Goal: Information Seeking & Learning: Learn about a topic

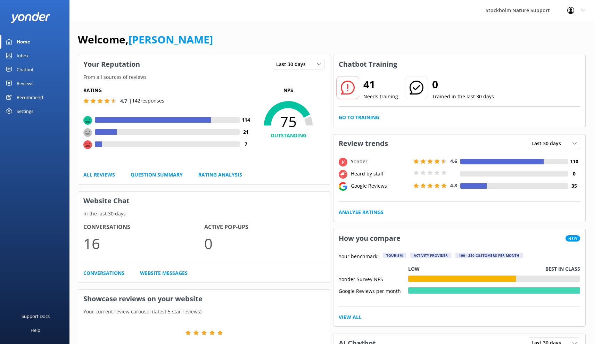
click at [26, 83] on div "Reviews" at bounding box center [25, 83] width 17 height 14
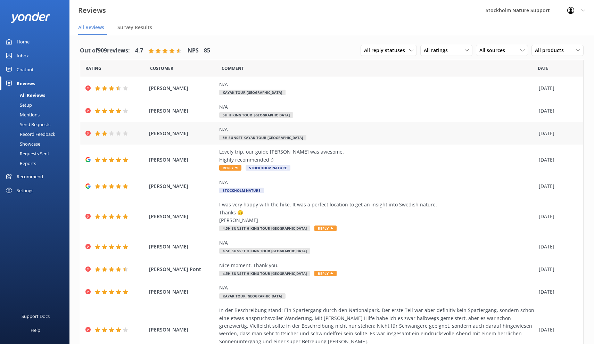
click at [183, 136] on span "[PERSON_NAME]" at bounding box center [182, 134] width 67 height 8
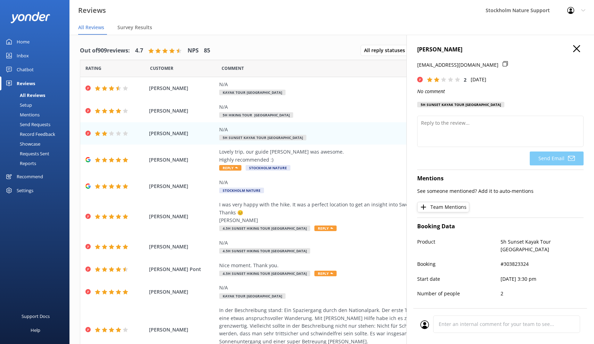
drag, startPoint x: 464, startPoint y: 50, endPoint x: 418, endPoint y: 48, distance: 45.2
click at [418, 48] on h4 "[PERSON_NAME]" at bounding box center [500, 49] width 166 height 9
copy h4 "[PERSON_NAME]"
click at [577, 48] on use "button" at bounding box center [576, 48] width 7 height 7
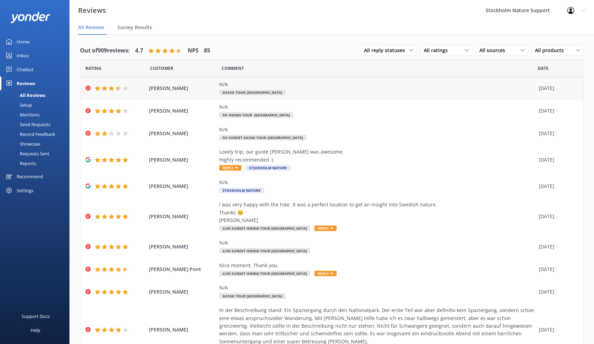
click at [310, 89] on div "N/A Kayak Tour [GEOGRAPHIC_DATA]" at bounding box center [377, 89] width 316 height 16
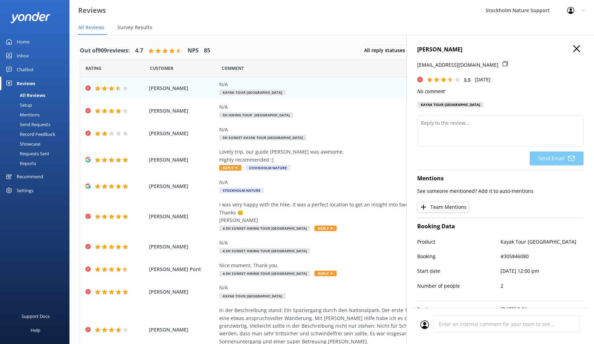
click at [579, 49] on icon "button" at bounding box center [576, 48] width 7 height 7
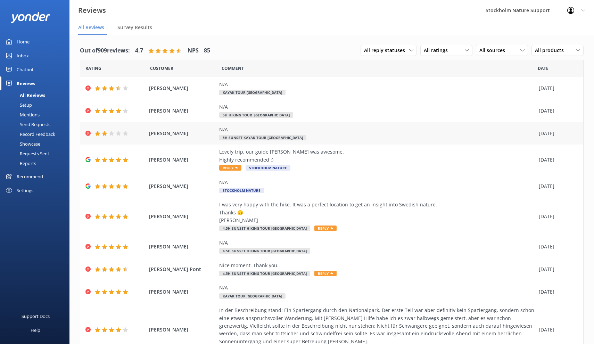
click at [323, 131] on div "N/A" at bounding box center [377, 130] width 316 height 8
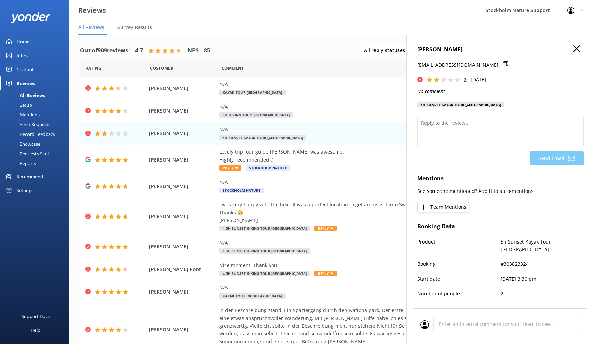
click at [524, 263] on p "#303823324" at bounding box center [542, 264] width 83 height 8
copy p "303823324"
click at [580, 48] on icon "button" at bounding box center [576, 48] width 7 height 7
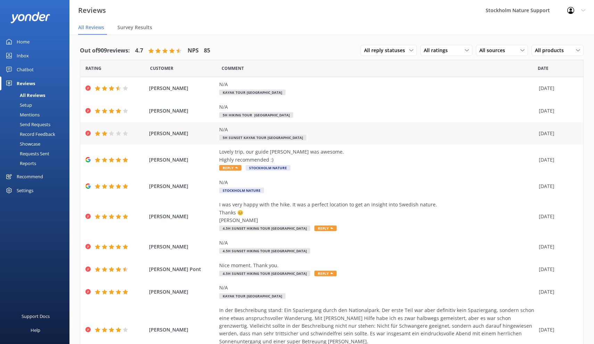
click at [498, 135] on div "N/A 5h Sunset Kayak Tour [GEOGRAPHIC_DATA]" at bounding box center [377, 134] width 316 height 16
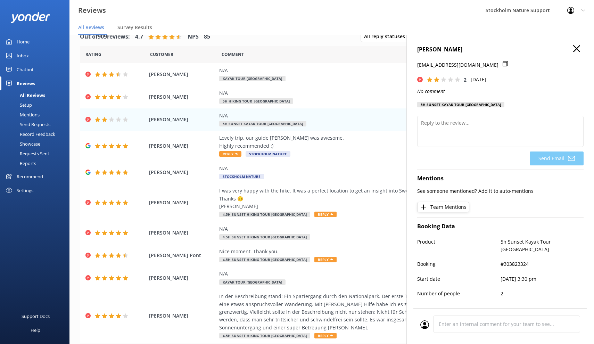
click at [577, 50] on use "button" at bounding box center [576, 48] width 7 height 7
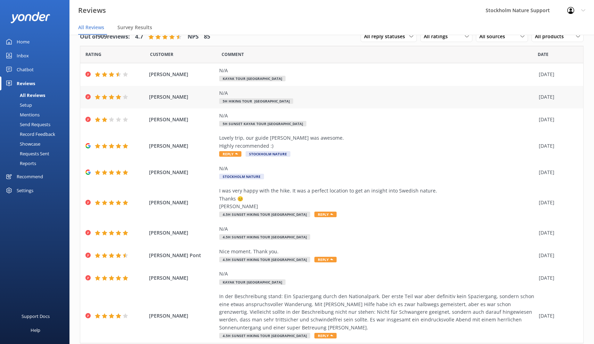
click at [383, 101] on div "N/A 5h Hiking Tour [GEOGRAPHIC_DATA]" at bounding box center [377, 97] width 316 height 16
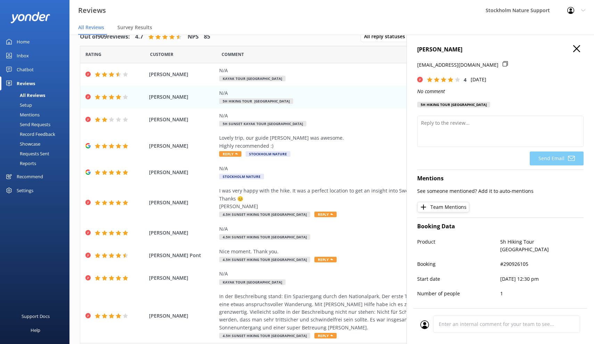
click at [577, 45] on icon "button" at bounding box center [576, 48] width 7 height 7
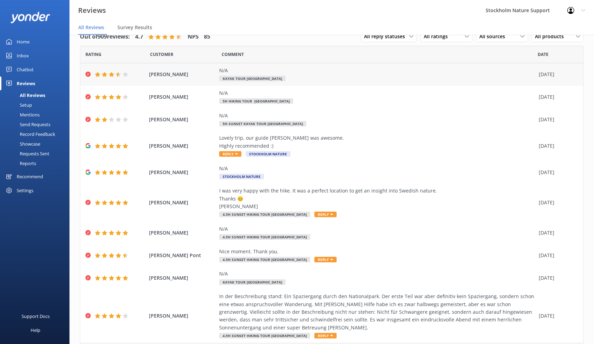
click at [322, 76] on div "N/A Kayak Tour [GEOGRAPHIC_DATA]" at bounding box center [377, 75] width 316 height 16
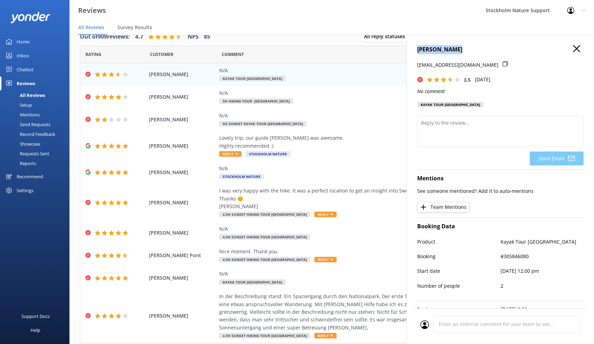
drag, startPoint x: 462, startPoint y: 49, endPoint x: 416, endPoint y: 48, distance: 45.9
click at [416, 48] on div "[PERSON_NAME] [PERSON_NAME][EMAIL_ADDRESS][DOMAIN_NAME] 3.5 [DATE] No comment K…" at bounding box center [501, 207] width 188 height 344
copy h4 "[PERSON_NAME]"
click at [575, 48] on icon "button" at bounding box center [576, 48] width 7 height 7
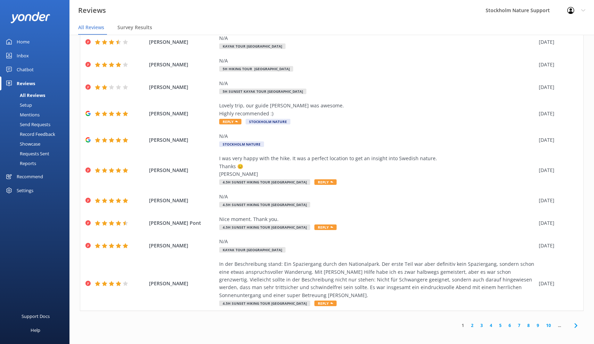
scroll to position [32, 0]
click at [474, 324] on link "2" at bounding box center [472, 325] width 9 height 7
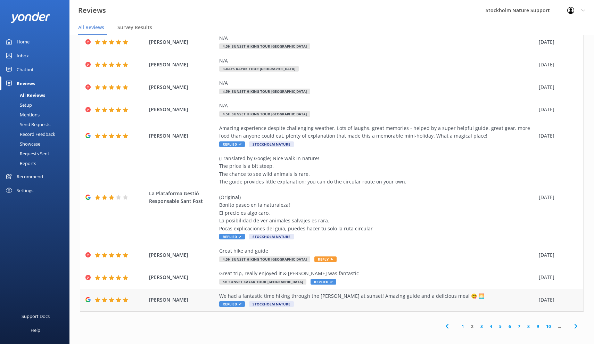
scroll to position [14, 0]
click at [464, 323] on link "1" at bounding box center [462, 326] width 9 height 7
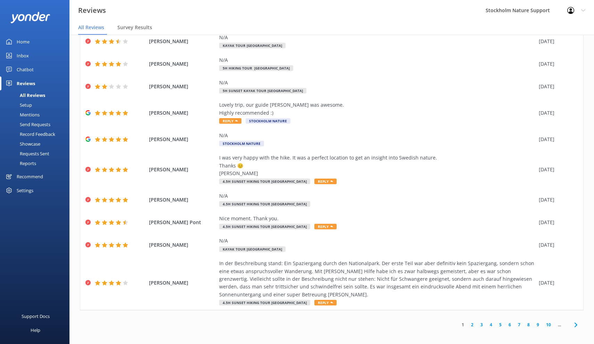
scroll to position [32, 0]
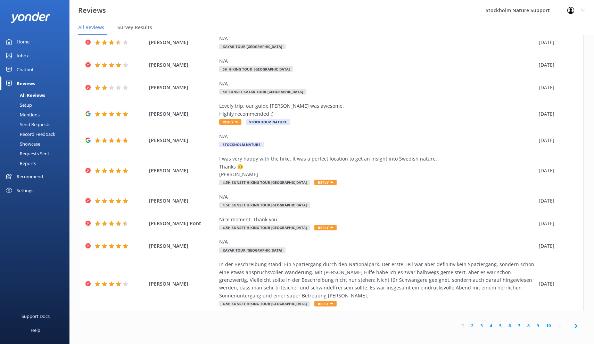
click at [31, 104] on div "Setup" at bounding box center [18, 105] width 28 height 10
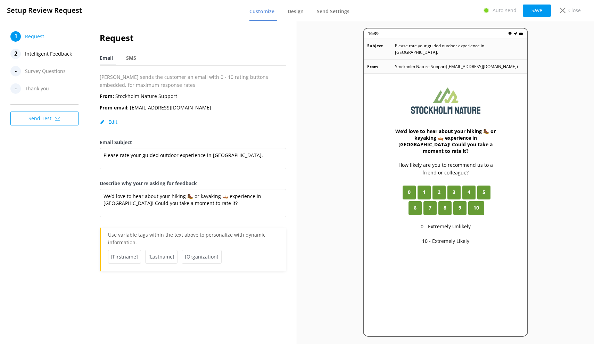
scroll to position [14, 0]
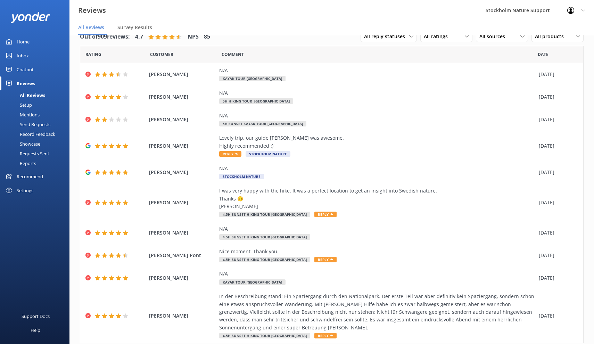
click at [33, 116] on div "Mentions" at bounding box center [21, 115] width 35 height 10
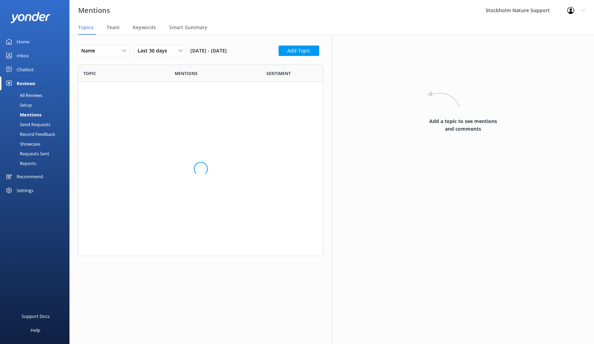
scroll to position [129, 246]
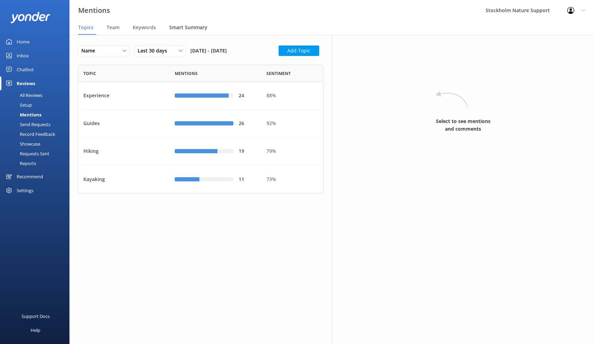
click at [180, 28] on span "Smart Summary" at bounding box center [188, 27] width 38 height 7
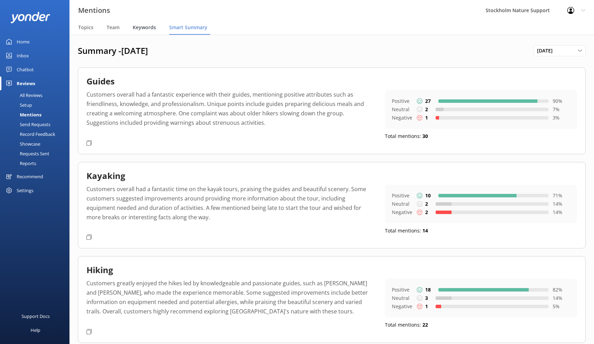
click at [141, 27] on span "Keywords" at bounding box center [144, 27] width 23 height 7
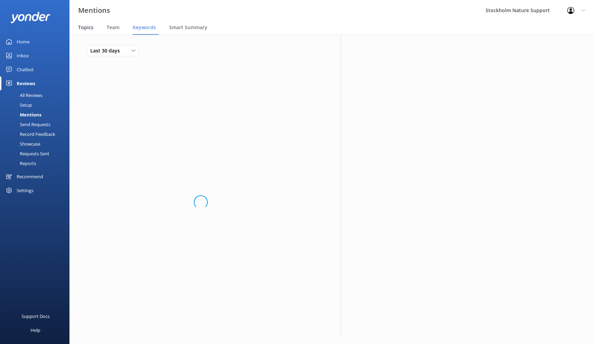
click at [89, 29] on span "Topics" at bounding box center [85, 27] width 15 height 7
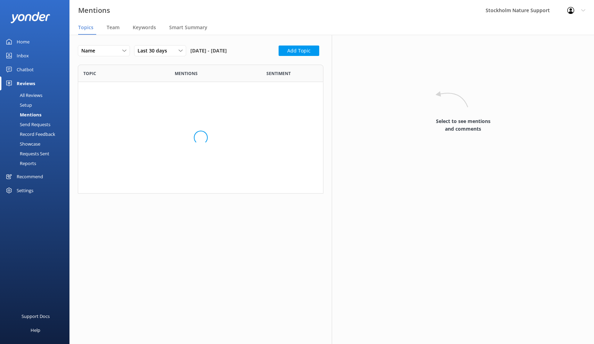
scroll to position [0, 0]
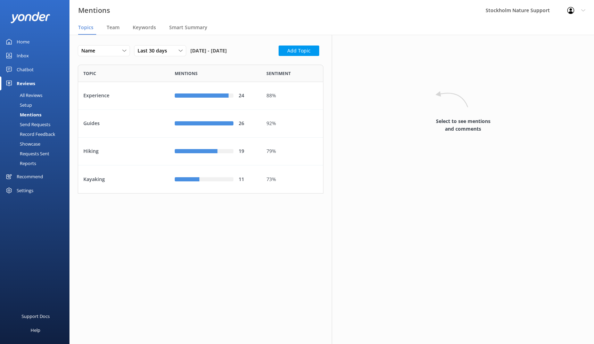
click at [277, 73] on span "Sentiment" at bounding box center [279, 73] width 24 height 7
click at [114, 30] on span "Team" at bounding box center [113, 27] width 13 height 7
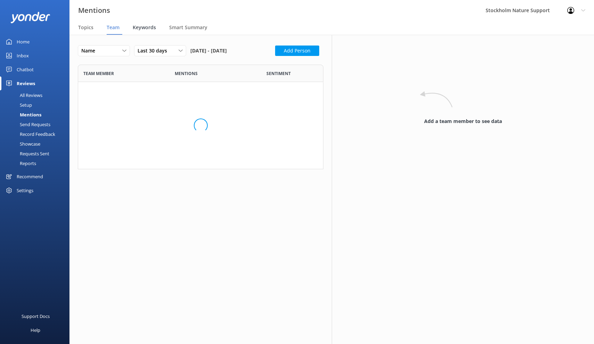
scroll to position [0, 0]
click at [153, 30] on span "Keywords" at bounding box center [144, 27] width 23 height 7
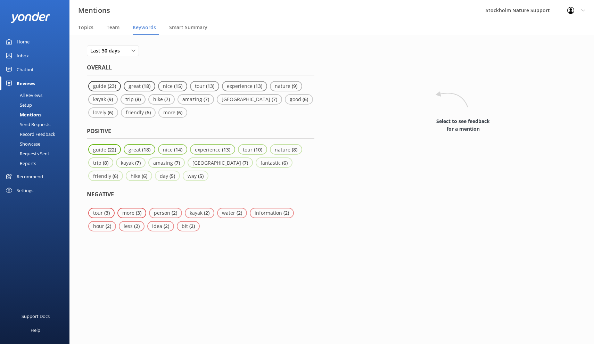
click at [31, 95] on div "All Reviews" at bounding box center [23, 95] width 38 height 10
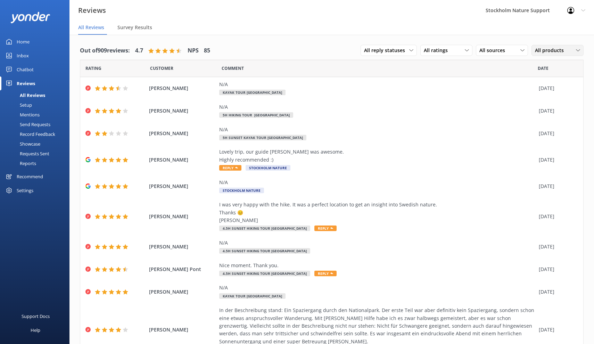
click at [554, 53] on span "All products" at bounding box center [551, 51] width 33 height 8
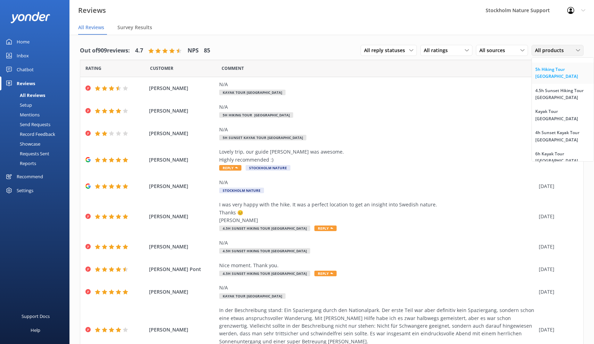
scroll to position [0, 0]
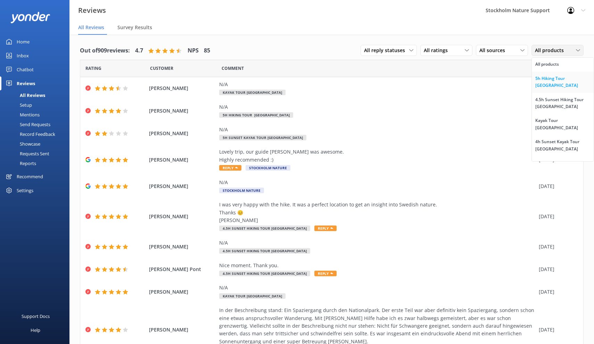
click at [554, 83] on div "5h Hiking Tour [GEOGRAPHIC_DATA]" at bounding box center [562, 82] width 55 height 14
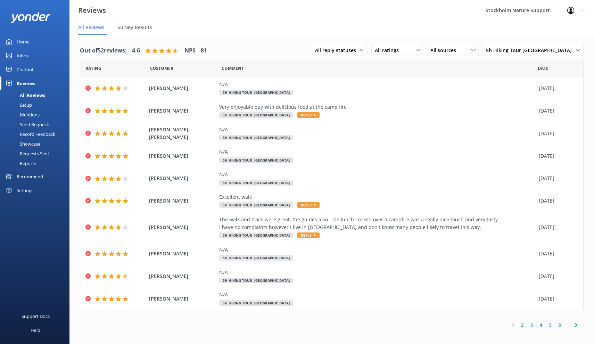
click at [523, 323] on link "2" at bounding box center [522, 325] width 9 height 7
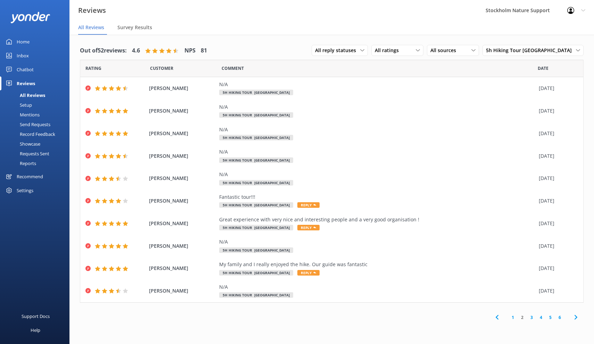
click at [532, 314] on link "3" at bounding box center [531, 317] width 9 height 7
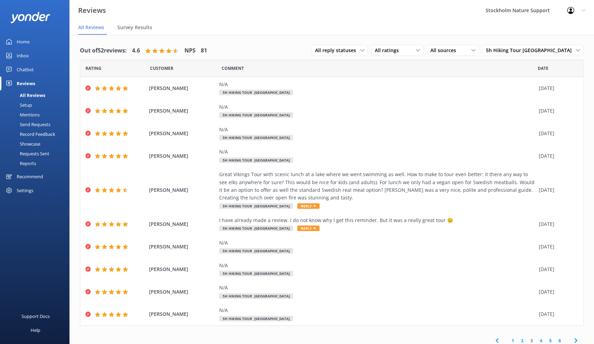
click at [560, 337] on link "6" at bounding box center [559, 340] width 9 height 7
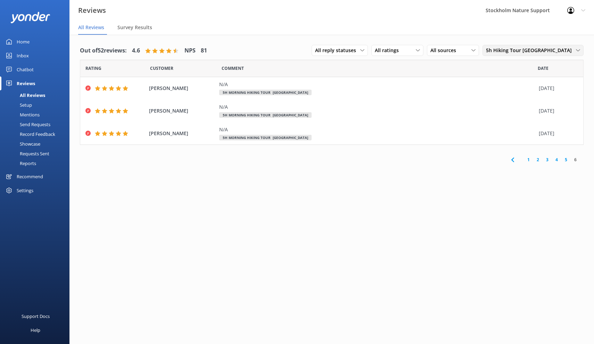
click at [521, 52] on span "5h Hiking Tour [GEOGRAPHIC_DATA]" at bounding box center [531, 51] width 90 height 8
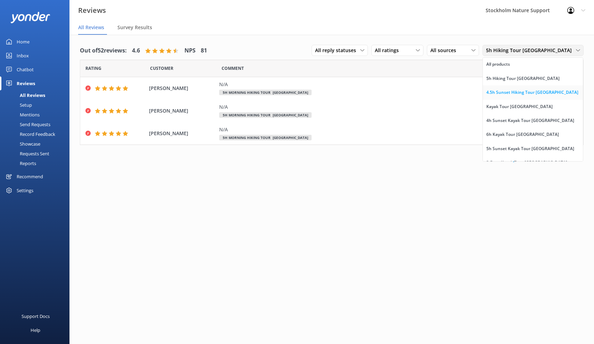
click at [515, 90] on div "4.5h Sunset Hiking Tour [GEOGRAPHIC_DATA]" at bounding box center [532, 92] width 92 height 7
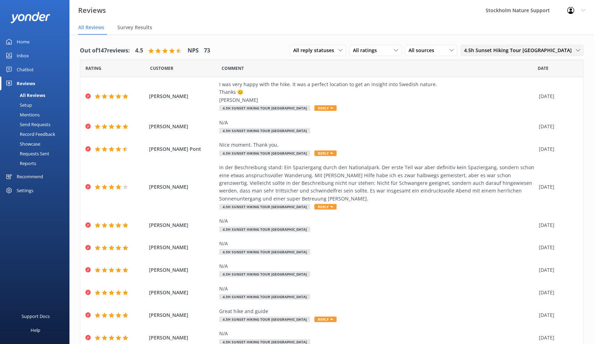
click at [515, 50] on span "4.5h Sunset Hiking Tour [GEOGRAPHIC_DATA]" at bounding box center [520, 51] width 112 height 8
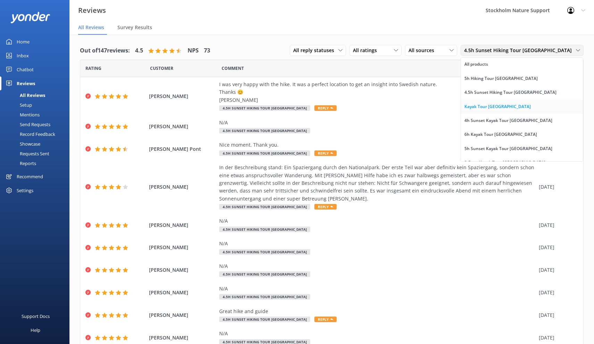
click at [507, 105] on div "Kayak Tour [GEOGRAPHIC_DATA]" at bounding box center [498, 106] width 66 height 7
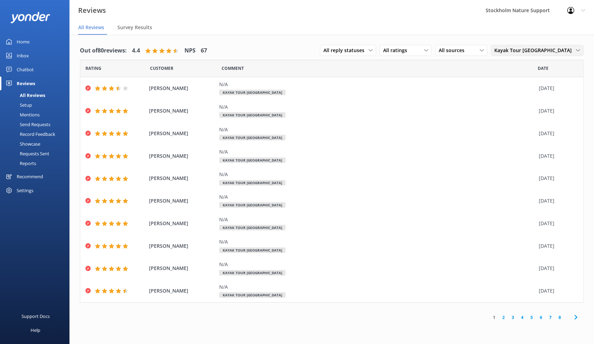
click at [515, 48] on span "Kayak Tour [GEOGRAPHIC_DATA]" at bounding box center [535, 51] width 82 height 8
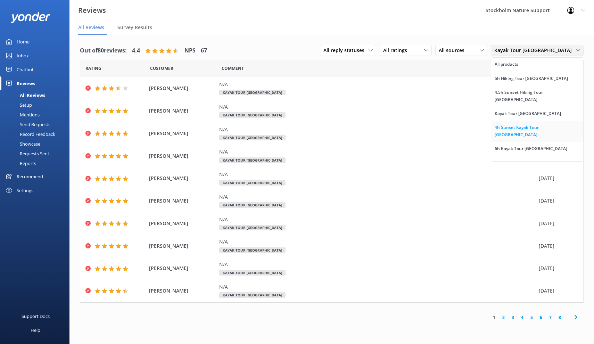
click at [528, 131] on div "4h Sunset Kayak Tour [GEOGRAPHIC_DATA]" at bounding box center [537, 131] width 85 height 14
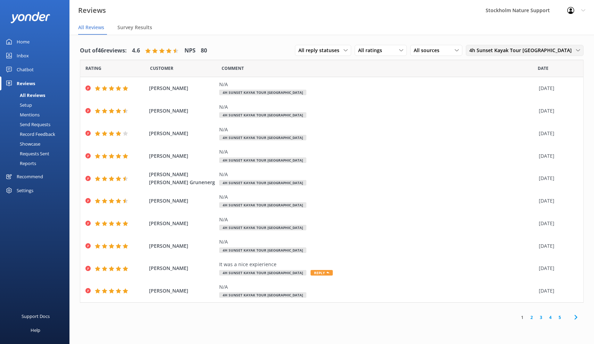
click at [532, 48] on span "4h Sunset Kayak Tour [GEOGRAPHIC_DATA]" at bounding box center [522, 51] width 107 height 8
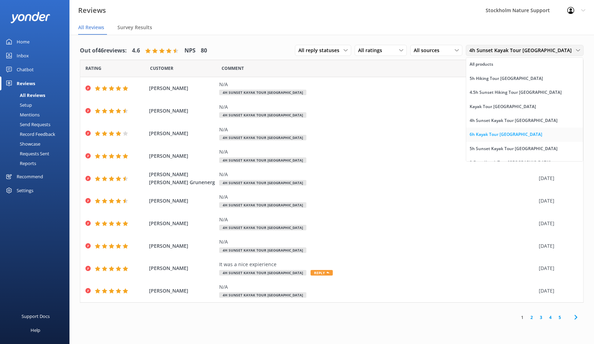
click at [525, 133] on div "6h Kayak Tour [GEOGRAPHIC_DATA]" at bounding box center [506, 134] width 73 height 7
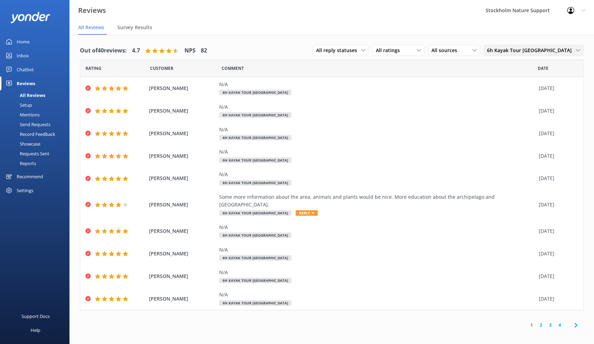
click at [530, 52] on span "6h Kayak Tour [GEOGRAPHIC_DATA]" at bounding box center [531, 51] width 89 height 8
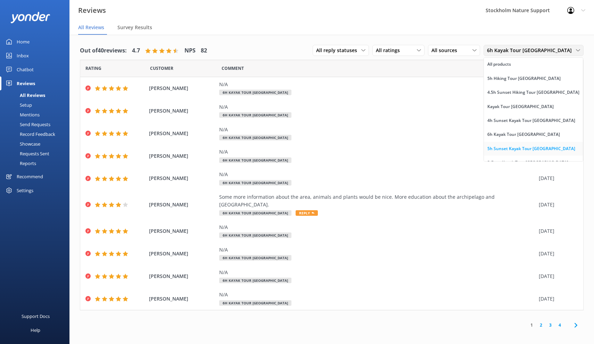
click at [528, 147] on div "5h Sunset Kayak Tour [GEOGRAPHIC_DATA]" at bounding box center [531, 148] width 88 height 7
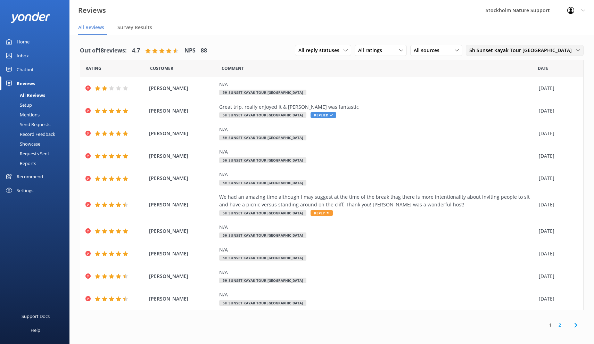
click at [530, 49] on span "5h Sunset Kayak Tour [GEOGRAPHIC_DATA]" at bounding box center [522, 51] width 107 height 8
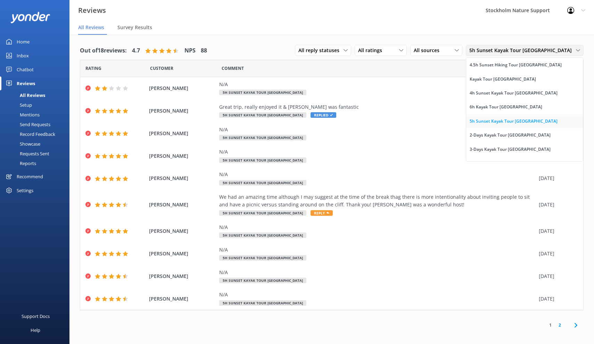
scroll to position [28, 0]
click at [508, 135] on div "2-Days Kayak Tour [GEOGRAPHIC_DATA]" at bounding box center [510, 134] width 81 height 7
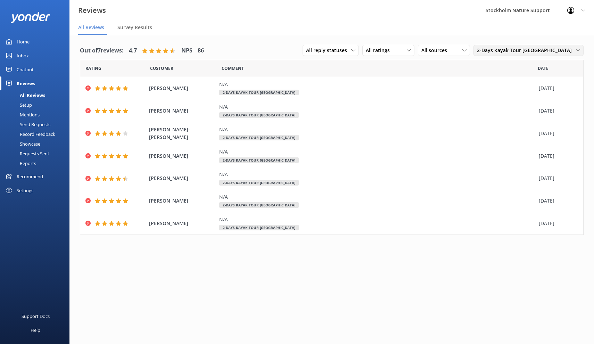
click at [517, 49] on span "2-Days Kayak Tour [GEOGRAPHIC_DATA]" at bounding box center [526, 51] width 99 height 8
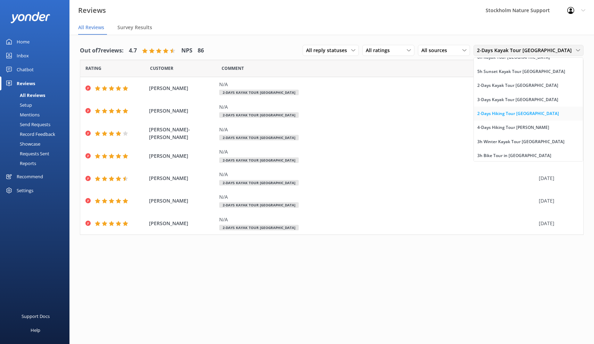
scroll to position [77, 0]
click at [507, 113] on div "2-Days Hiking Tour [GEOGRAPHIC_DATA]" at bounding box center [518, 113] width 82 height 7
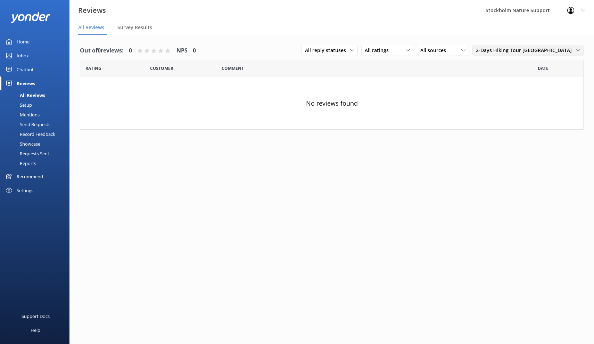
click at [507, 52] on span "2-Days Hiking Tour [GEOGRAPHIC_DATA]" at bounding box center [526, 51] width 100 height 8
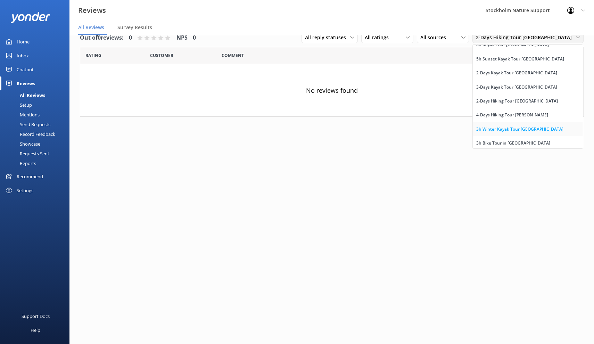
scroll to position [14, 0]
click at [504, 128] on div "3h Winter Kayak Tour [GEOGRAPHIC_DATA]" at bounding box center [519, 128] width 87 height 7
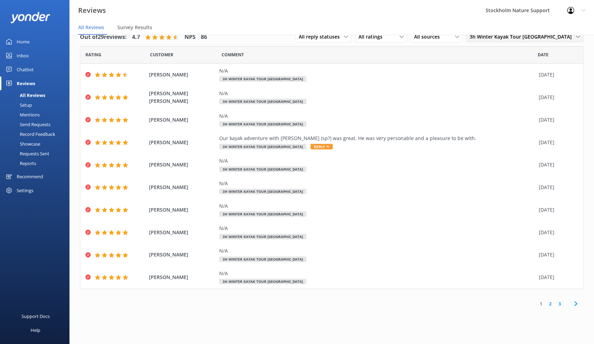
click at [511, 40] on span "3h Winter Kayak Tour [GEOGRAPHIC_DATA]" at bounding box center [523, 37] width 106 height 8
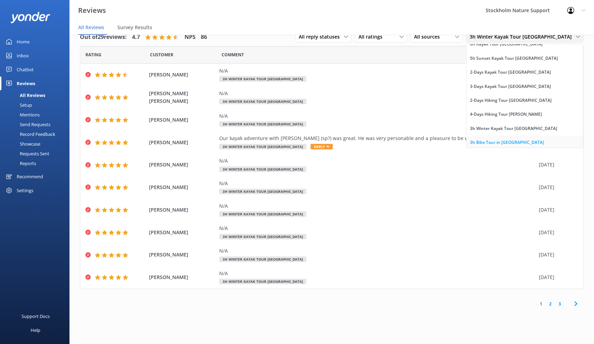
click at [515, 139] on div "3h Bike Tour in [GEOGRAPHIC_DATA]" at bounding box center [507, 142] width 74 height 7
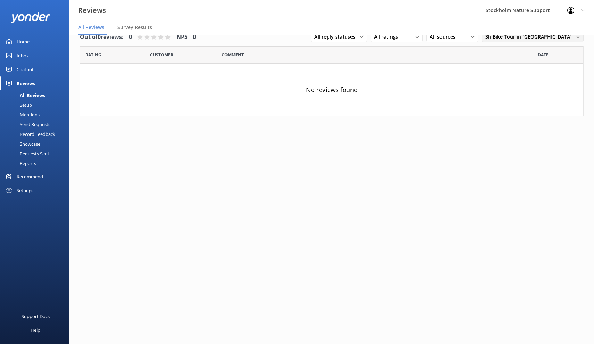
click at [513, 38] on span "3h Bike Tour in [GEOGRAPHIC_DATA]" at bounding box center [530, 37] width 91 height 8
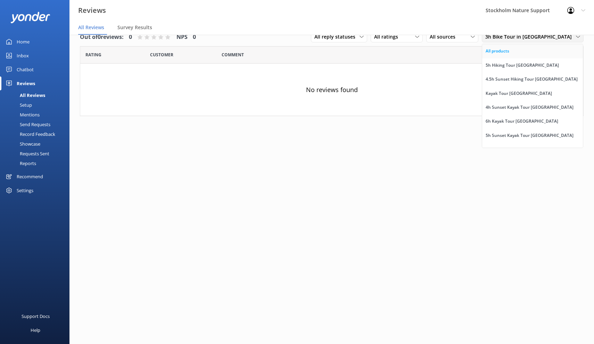
scroll to position [0, 0]
click at [509, 54] on div "All products" at bounding box center [498, 51] width 24 height 7
